Goal: Transaction & Acquisition: Purchase product/service

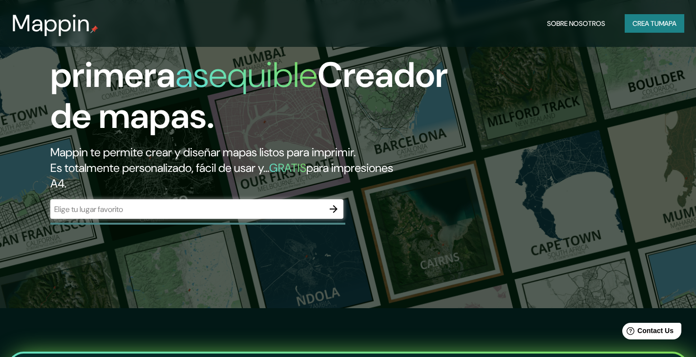
click at [155, 203] on div "​" at bounding box center [196, 209] width 293 height 20
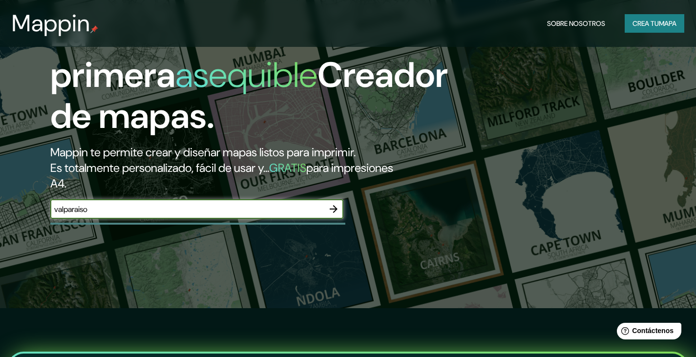
type input "valparaiso"
click at [332, 209] on icon "button" at bounding box center [334, 209] width 12 height 12
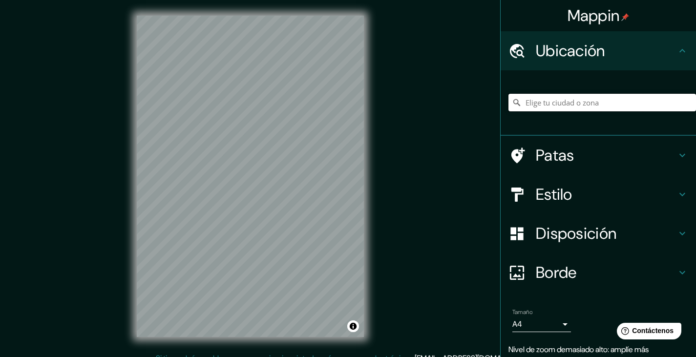
click at [596, 108] on input "Elige tu ciudad o zona" at bounding box center [602, 103] width 188 height 18
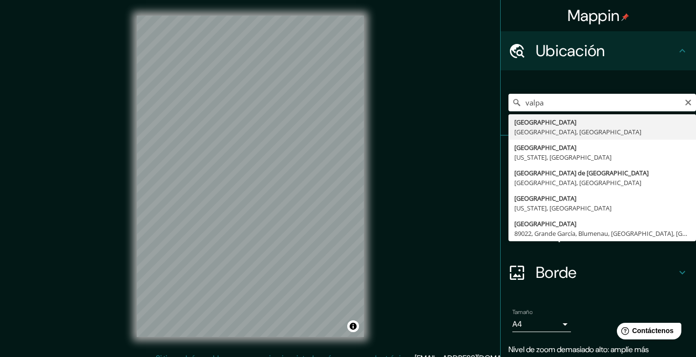
type input "[GEOGRAPHIC_DATA], [GEOGRAPHIC_DATA], [GEOGRAPHIC_DATA]"
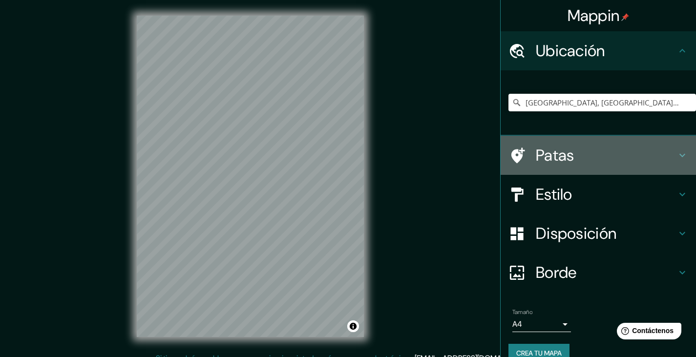
click at [616, 157] on h4 "Patas" at bounding box center [606, 156] width 141 height 20
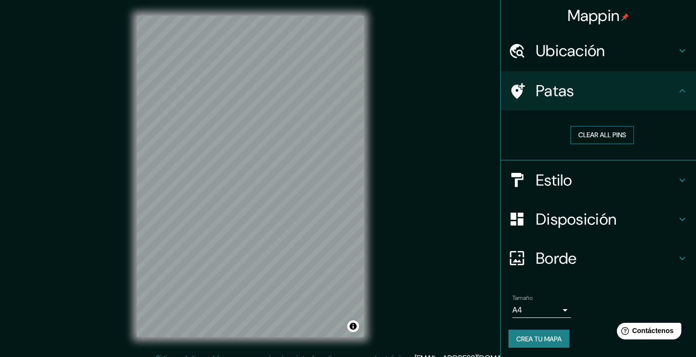
click at [607, 139] on button "Clear all pins" at bounding box center [601, 135] width 63 height 18
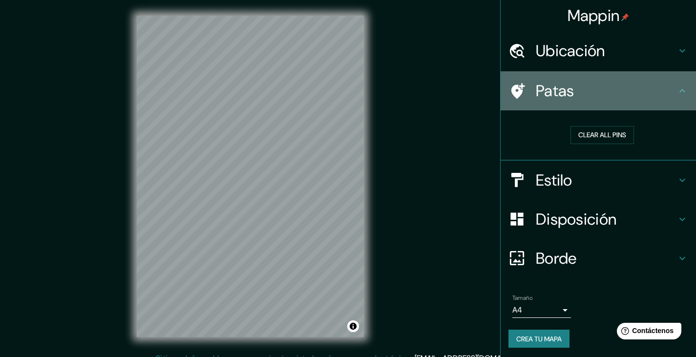
click at [558, 96] on font "Patas" at bounding box center [555, 91] width 39 height 21
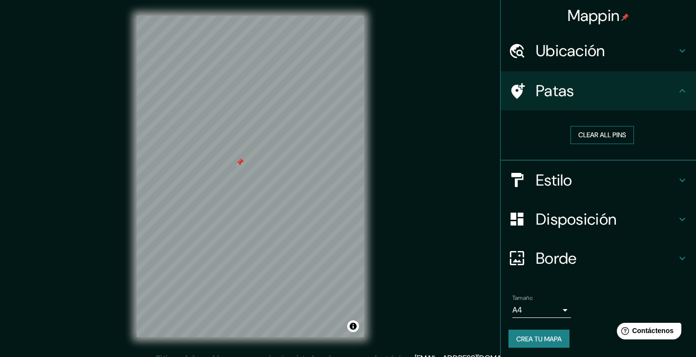
click at [585, 128] on button "Clear all pins" at bounding box center [601, 135] width 63 height 18
click at [591, 183] on h4 "Estilo" at bounding box center [606, 180] width 141 height 20
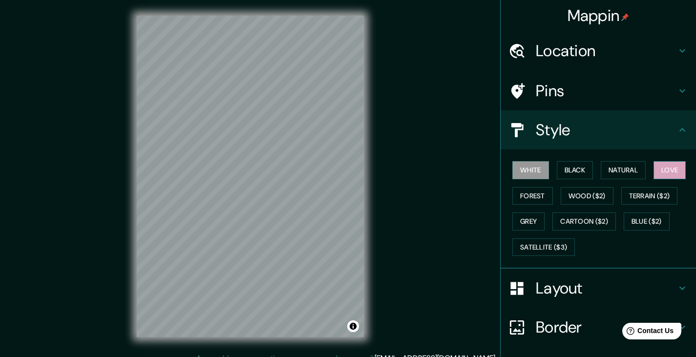
click at [670, 171] on button "Love" at bounding box center [669, 170] width 32 height 18
click at [631, 173] on button "Natural" at bounding box center [623, 170] width 45 height 18
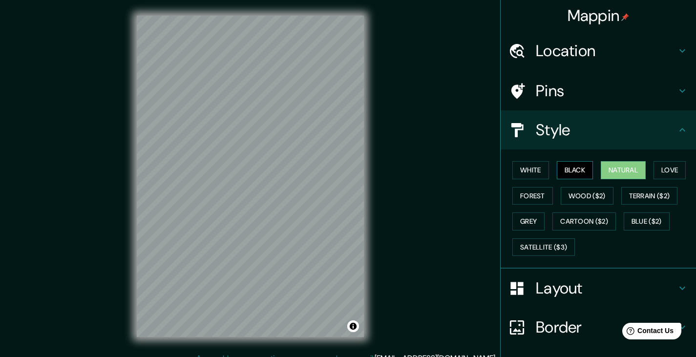
click at [580, 171] on button "Black" at bounding box center [575, 170] width 37 height 18
click at [525, 190] on button "Forest" at bounding box center [532, 196] width 41 height 18
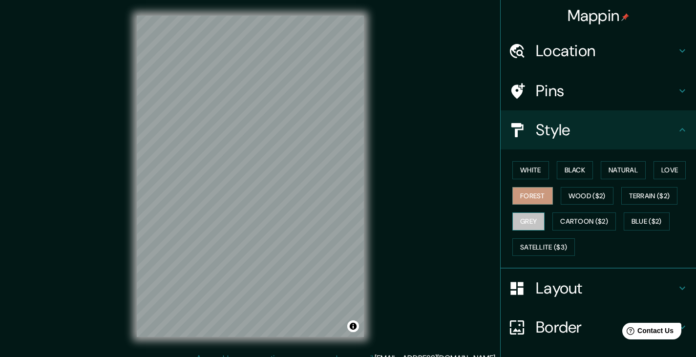
click at [531, 220] on button "Grey" at bounding box center [528, 221] width 32 height 18
click at [601, 168] on button "Natural" at bounding box center [623, 170] width 45 height 18
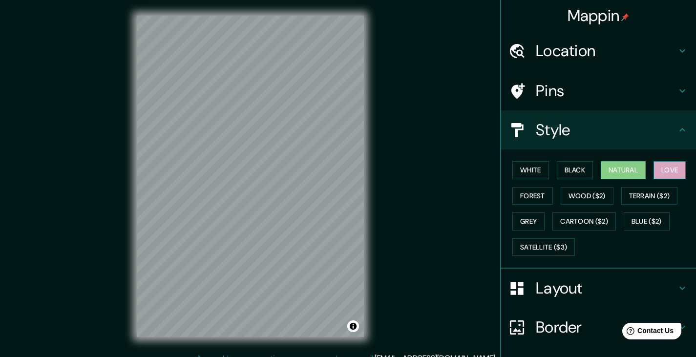
click at [659, 174] on button "Love" at bounding box center [669, 170] width 32 height 18
click at [521, 192] on button "Forest" at bounding box center [532, 196] width 41 height 18
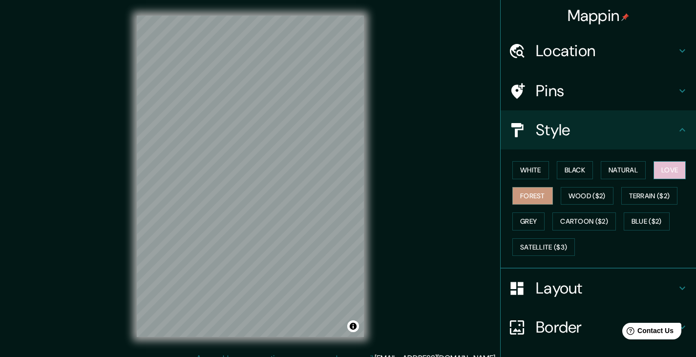
click at [670, 169] on button "Love" at bounding box center [669, 170] width 32 height 18
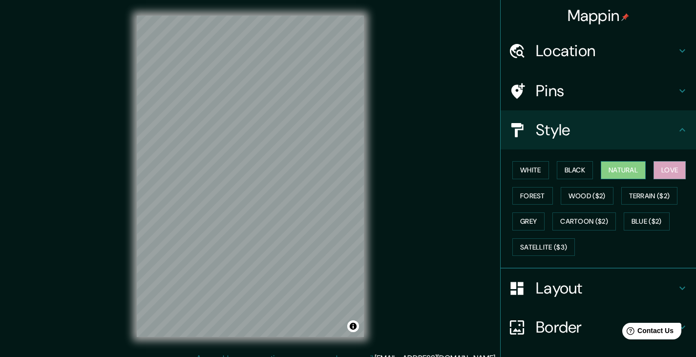
click at [628, 171] on button "Natural" at bounding box center [623, 170] width 45 height 18
click at [531, 172] on button "White" at bounding box center [530, 170] width 37 height 18
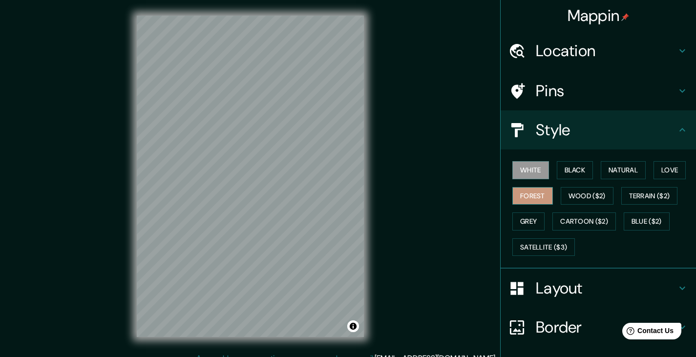
click at [530, 193] on button "Forest" at bounding box center [532, 196] width 41 height 18
click at [564, 164] on button "Black" at bounding box center [575, 170] width 37 height 18
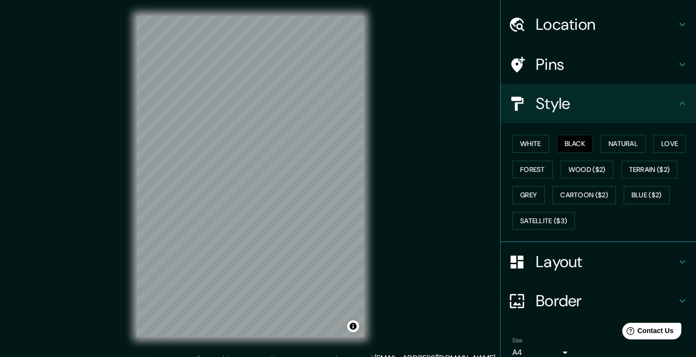
scroll to position [49, 0]
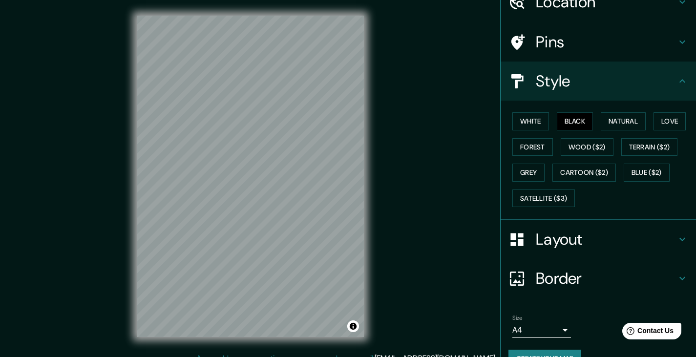
click at [565, 231] on h4 "Layout" at bounding box center [606, 240] width 141 height 20
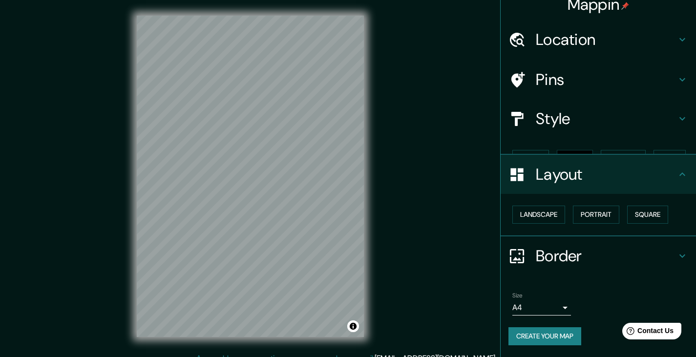
scroll to position [0, 0]
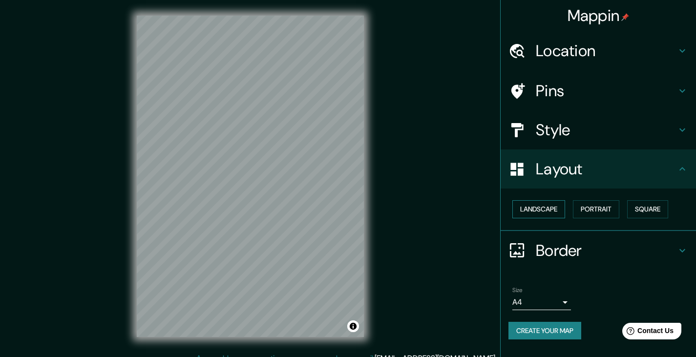
click at [564, 213] on button "Landscape" at bounding box center [538, 209] width 53 height 18
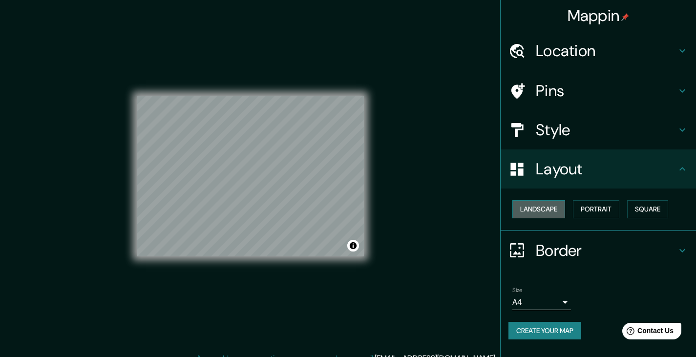
click at [564, 213] on button "Landscape" at bounding box center [538, 209] width 53 height 18
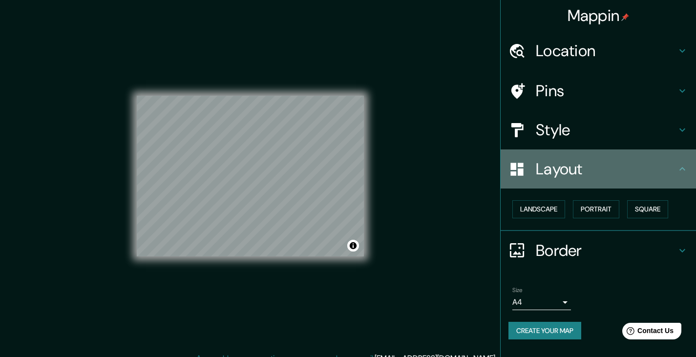
click at [586, 169] on h4 "Layout" at bounding box center [606, 169] width 141 height 20
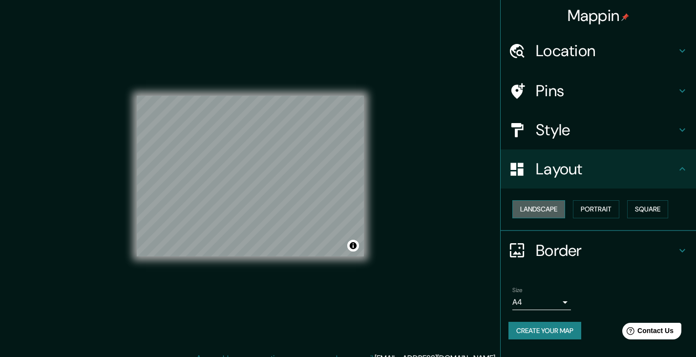
click at [551, 215] on button "Landscape" at bounding box center [538, 209] width 53 height 18
click at [605, 215] on button "Portrait" at bounding box center [596, 209] width 46 height 18
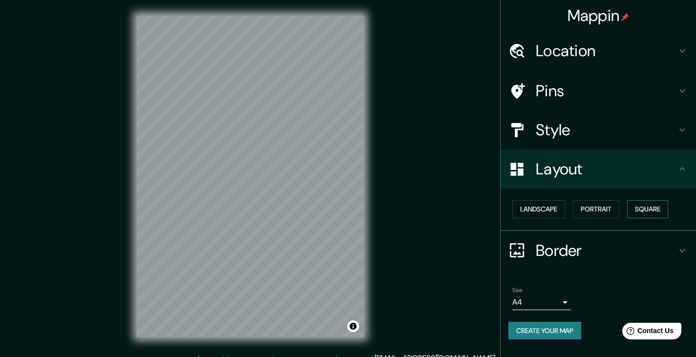
click at [634, 208] on button "Square" at bounding box center [647, 209] width 41 height 18
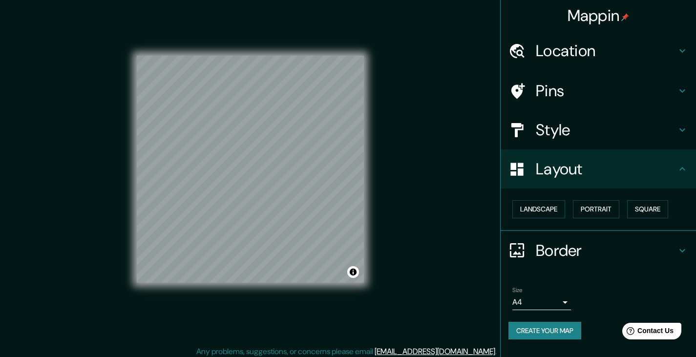
scroll to position [11, 0]
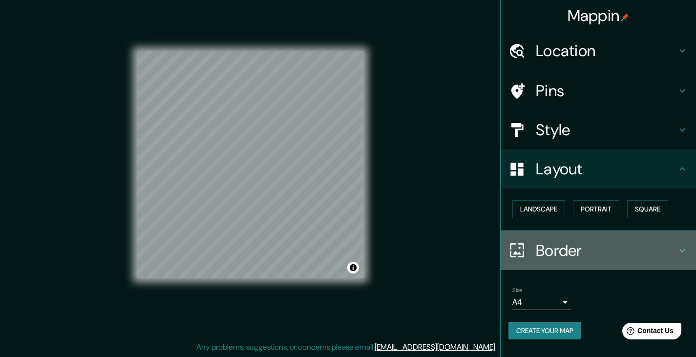
click at [584, 242] on h4 "Border" at bounding box center [606, 251] width 141 height 20
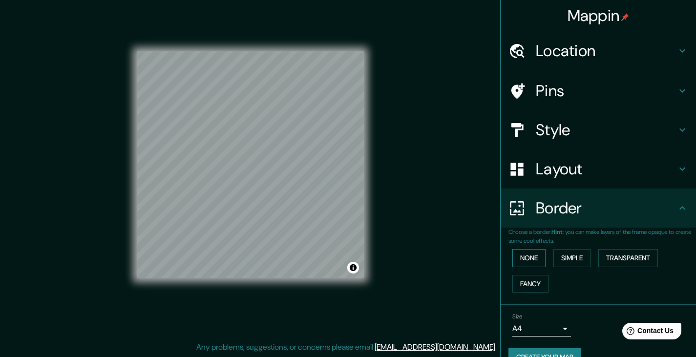
click at [534, 259] on button "None" at bounding box center [528, 258] width 33 height 18
click at [562, 255] on button "Simple" at bounding box center [571, 258] width 37 height 18
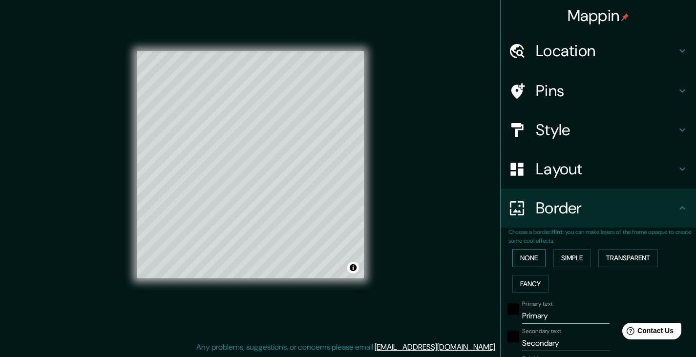
click at [535, 263] on button "None" at bounding box center [528, 258] width 33 height 18
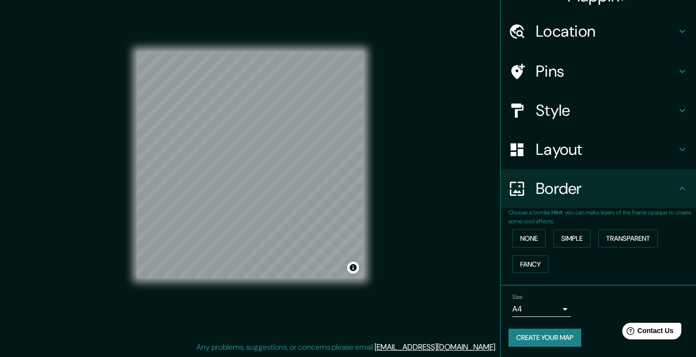
scroll to position [21, 0]
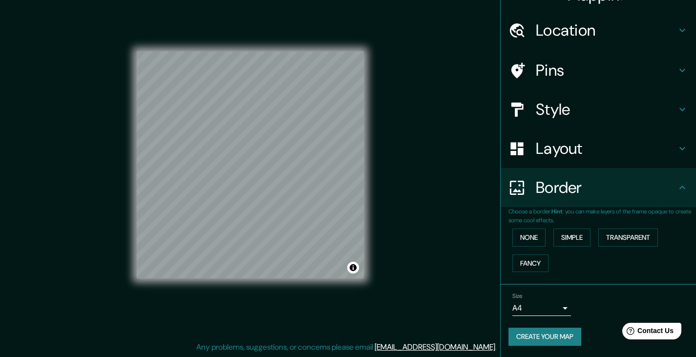
click at [366, 141] on div "© Mapbox © OpenStreetMap Improve this map" at bounding box center [250, 165] width 258 height 353
click at [541, 306] on body "Mappin Location [GEOGRAPHIC_DATA], [GEOGRAPHIC_DATA], [GEOGRAPHIC_DATA] Pins St…" at bounding box center [348, 167] width 696 height 357
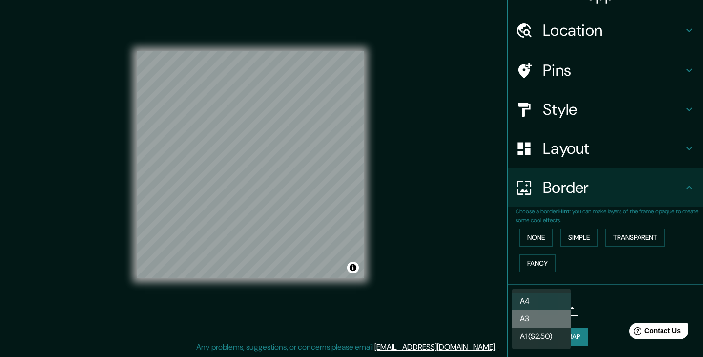
click at [550, 324] on li "A3" at bounding box center [541, 319] width 59 height 18
type input "a4"
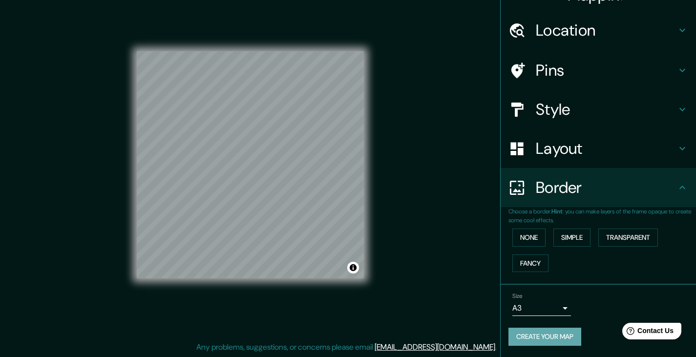
click at [551, 341] on button "Create your map" at bounding box center [544, 337] width 73 height 18
click at [598, 237] on button "Transparent" at bounding box center [628, 238] width 60 height 18
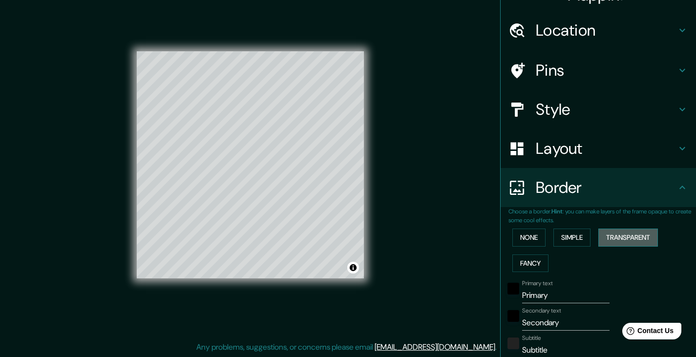
click at [598, 237] on button "Transparent" at bounding box center [628, 238] width 60 height 18
type input "223"
type input "37"
click at [535, 240] on button "None" at bounding box center [528, 238] width 33 height 18
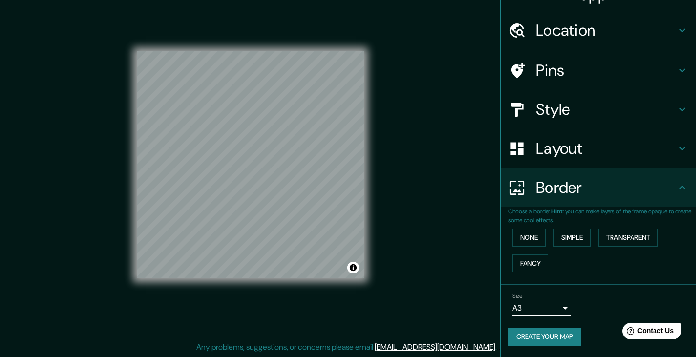
click at [609, 226] on div "None Simple Transparent Fancy" at bounding box center [602, 250] width 188 height 51
click at [615, 235] on button "Transparent" at bounding box center [628, 238] width 60 height 18
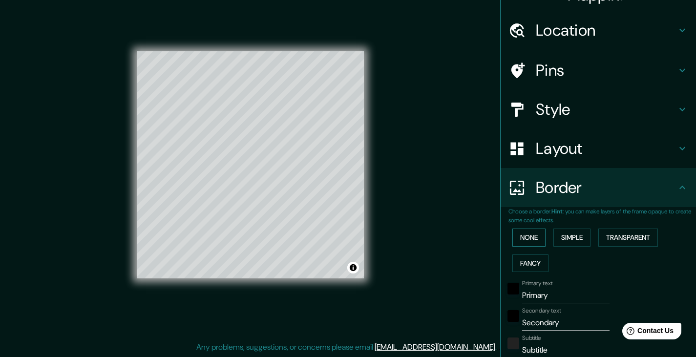
click at [524, 240] on button "None" at bounding box center [528, 238] width 33 height 18
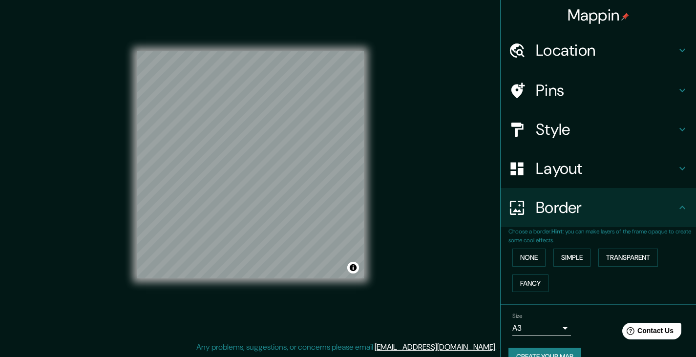
scroll to position [0, 0]
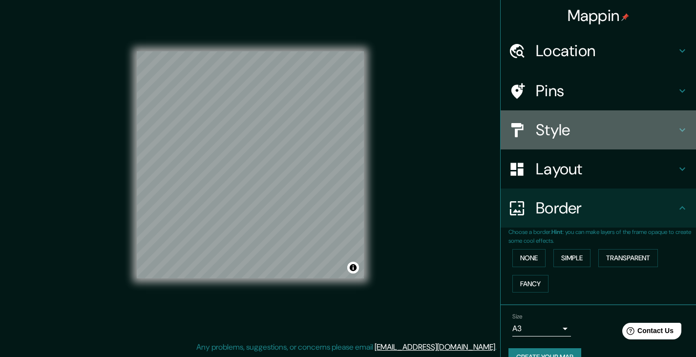
click at [548, 128] on h4 "Style" at bounding box center [606, 130] width 141 height 20
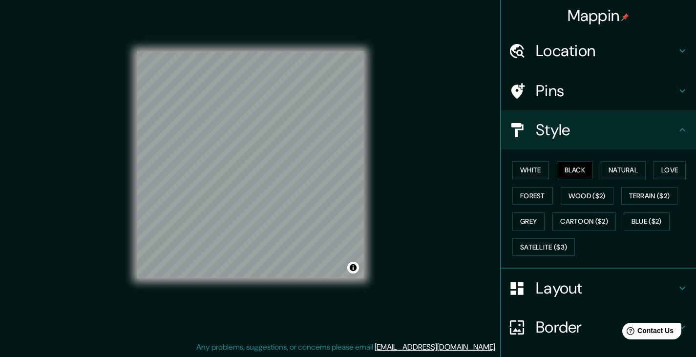
click at [549, 134] on h4 "Style" at bounding box center [606, 130] width 141 height 20
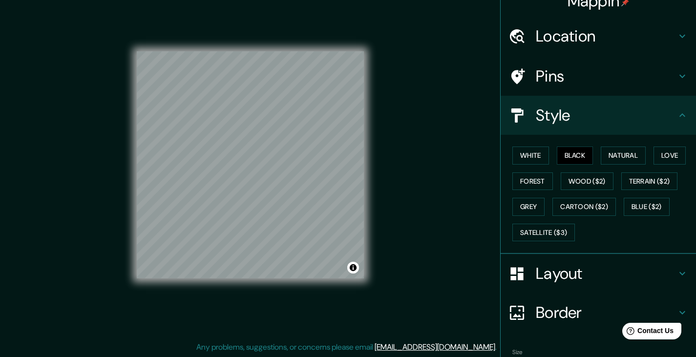
scroll to position [71, 0]
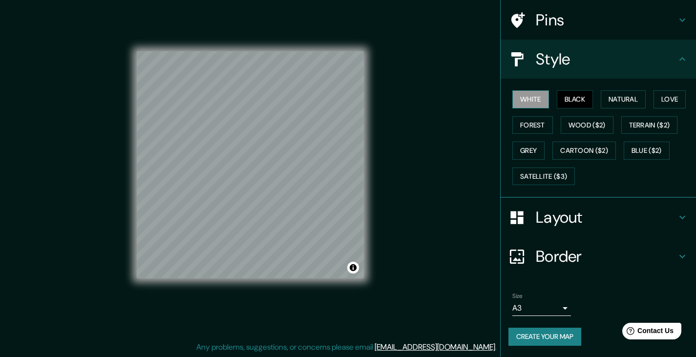
click at [527, 101] on button "White" at bounding box center [530, 99] width 37 height 18
click at [562, 98] on button "Black" at bounding box center [575, 99] width 37 height 18
click at [534, 153] on button "Grey" at bounding box center [528, 151] width 32 height 18
click at [578, 89] on div "White Black Natural Love Forest Wood ($2) Terrain ($2) Grey Cartoon ($2) Blue (…" at bounding box center [602, 137] width 188 height 103
click at [575, 96] on button "Black" at bounding box center [575, 99] width 37 height 18
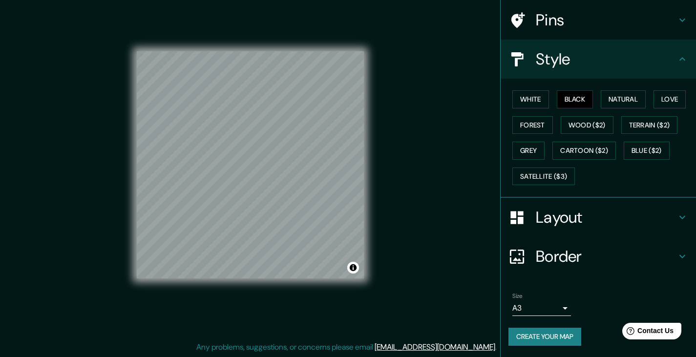
click at [563, 339] on button "Create your map" at bounding box center [544, 337] width 73 height 18
click at [355, 268] on button "Toggle attribution" at bounding box center [353, 268] width 12 height 12
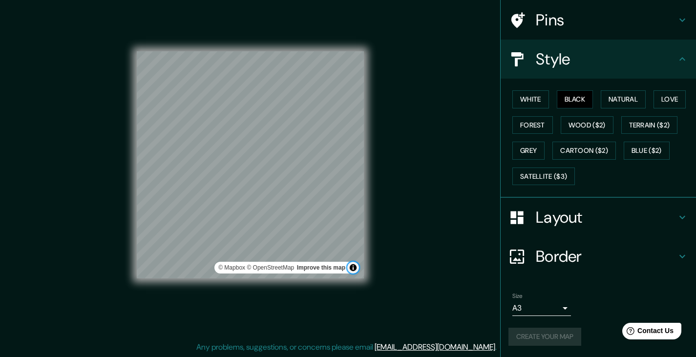
click at [355, 268] on button "Toggle attribution" at bounding box center [353, 268] width 12 height 12
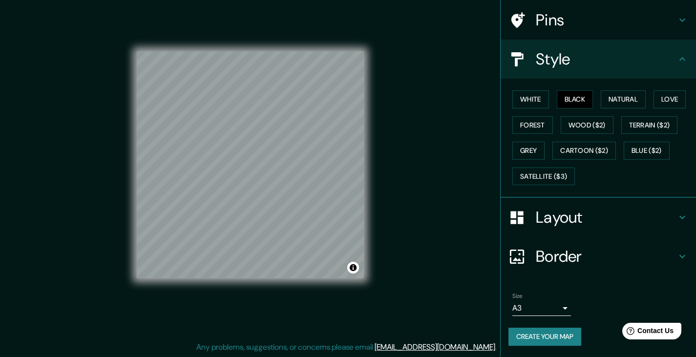
click at [433, 282] on div "Mappin Location [GEOGRAPHIC_DATA], [GEOGRAPHIC_DATA], [GEOGRAPHIC_DATA] Pins St…" at bounding box center [348, 173] width 696 height 368
